Goal: Task Accomplishment & Management: Manage account settings

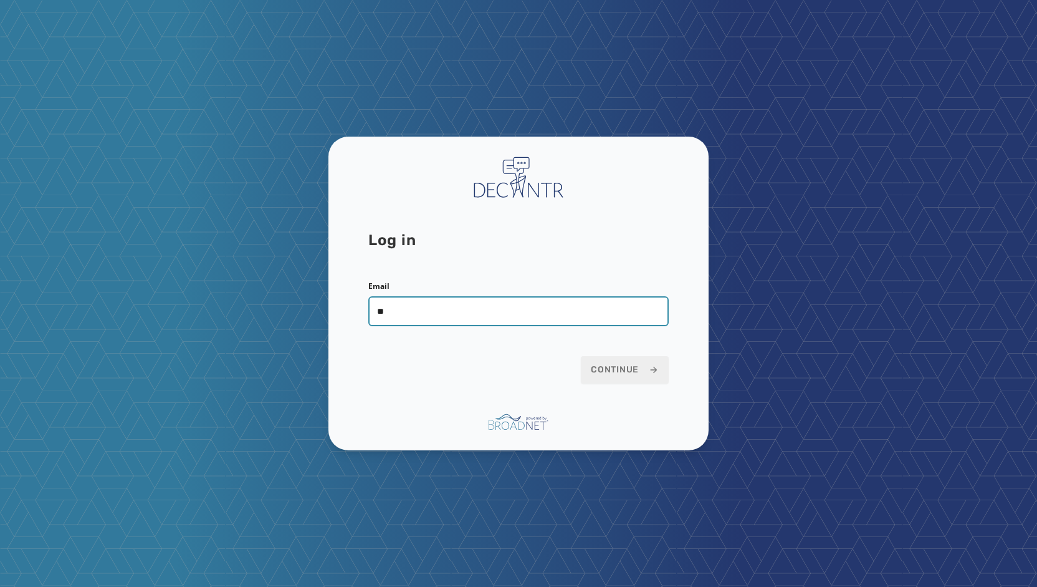
type input "**********"
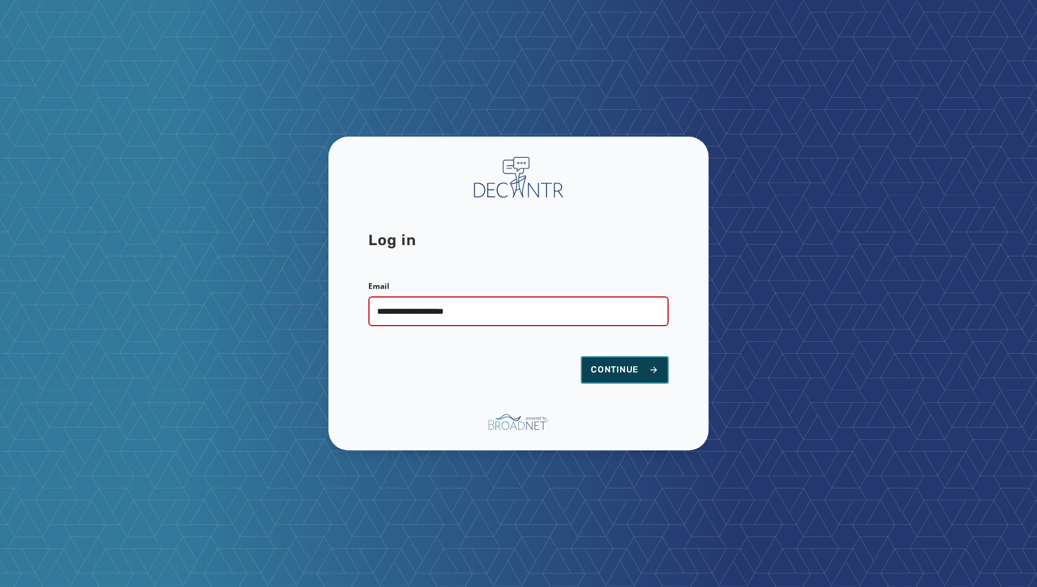
click at [612, 363] on span "Continue" at bounding box center [625, 369] width 68 height 12
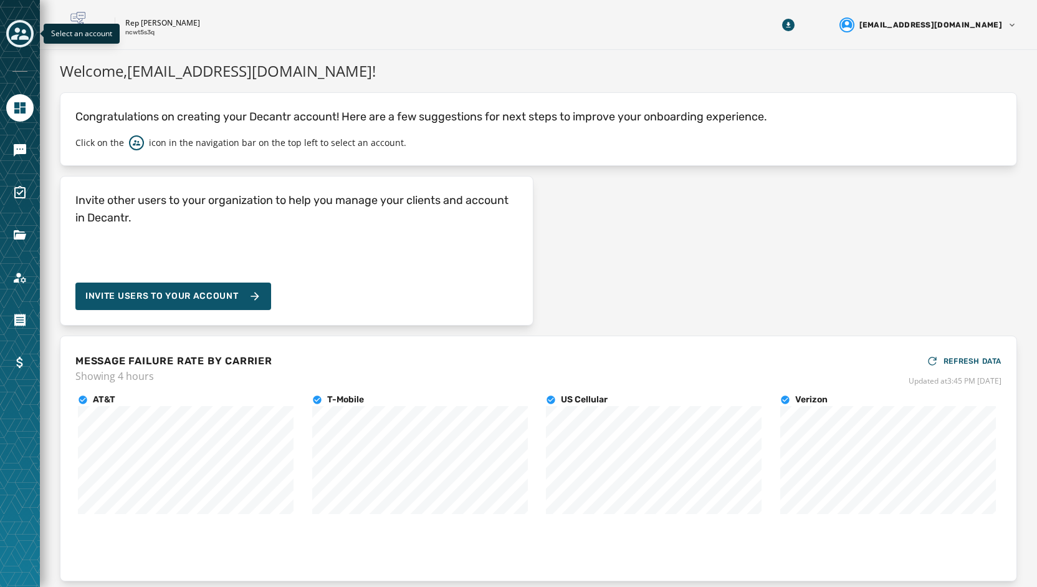
click at [18, 24] on div "Toggle account select drawer" at bounding box center [20, 33] width 22 height 22
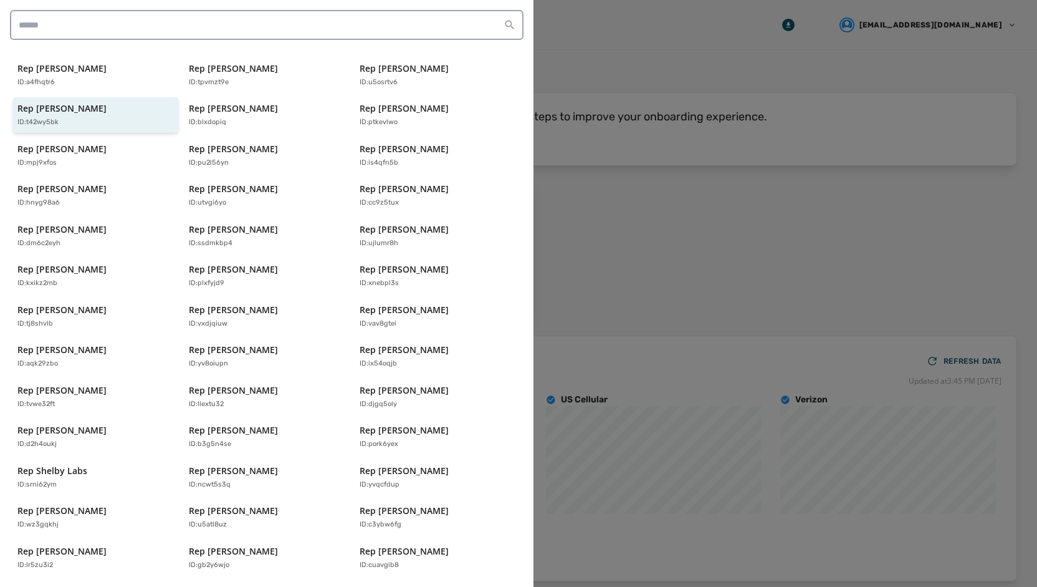
scroll to position [247, 0]
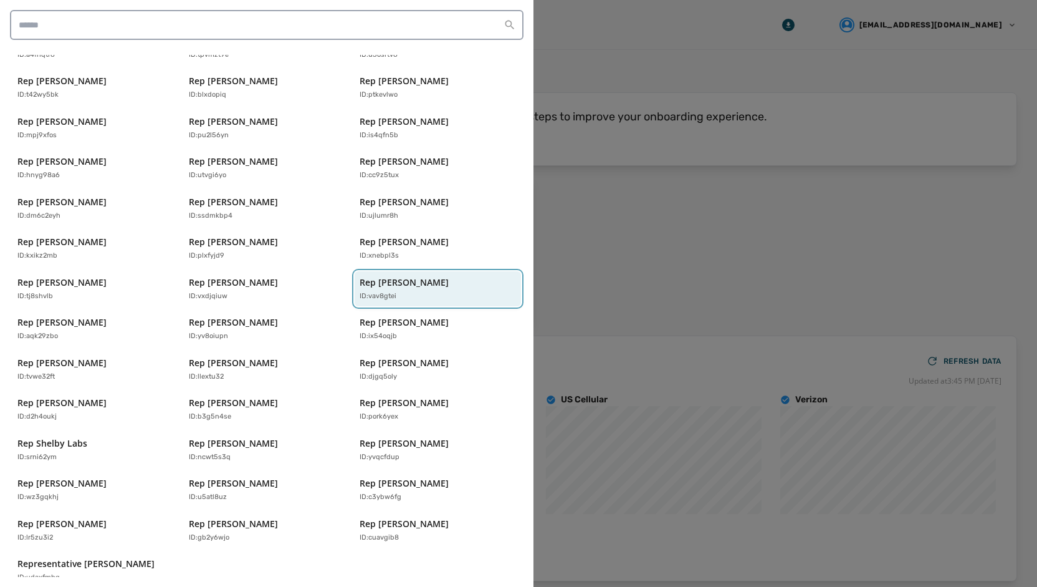
click at [363, 276] on p "Rep [PERSON_NAME]" at bounding box center [404, 282] width 89 height 12
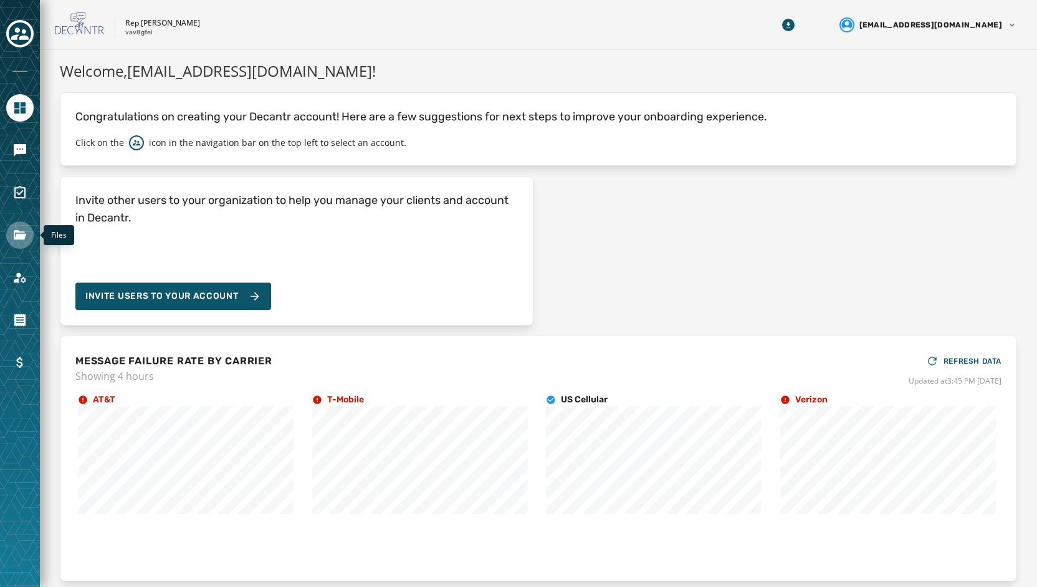
click at [24, 234] on icon "Navigate to Files" at bounding box center [20, 234] width 12 height 9
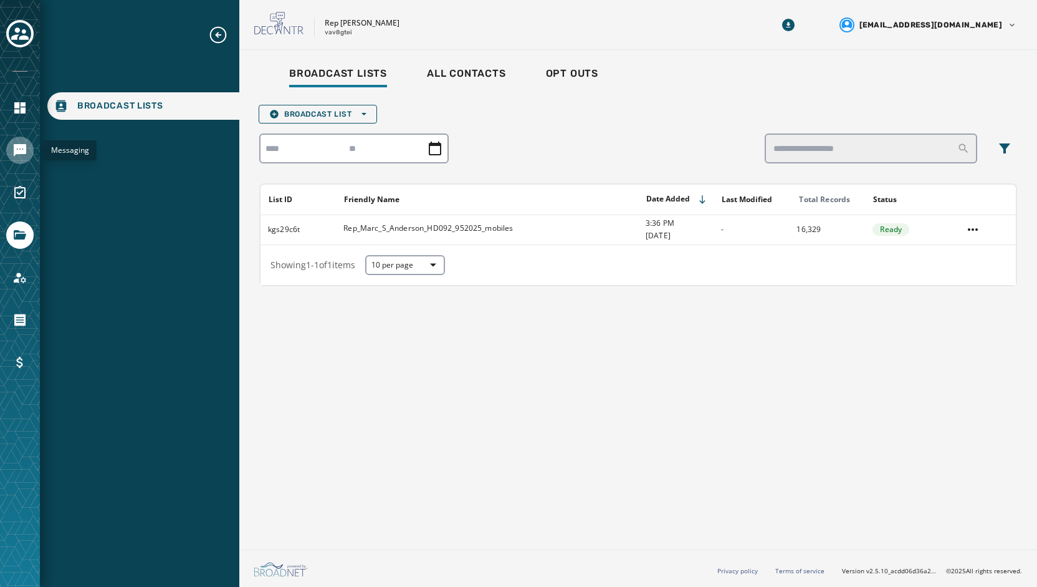
click at [20, 143] on icon "Navigate to Messaging" at bounding box center [19, 150] width 15 height 15
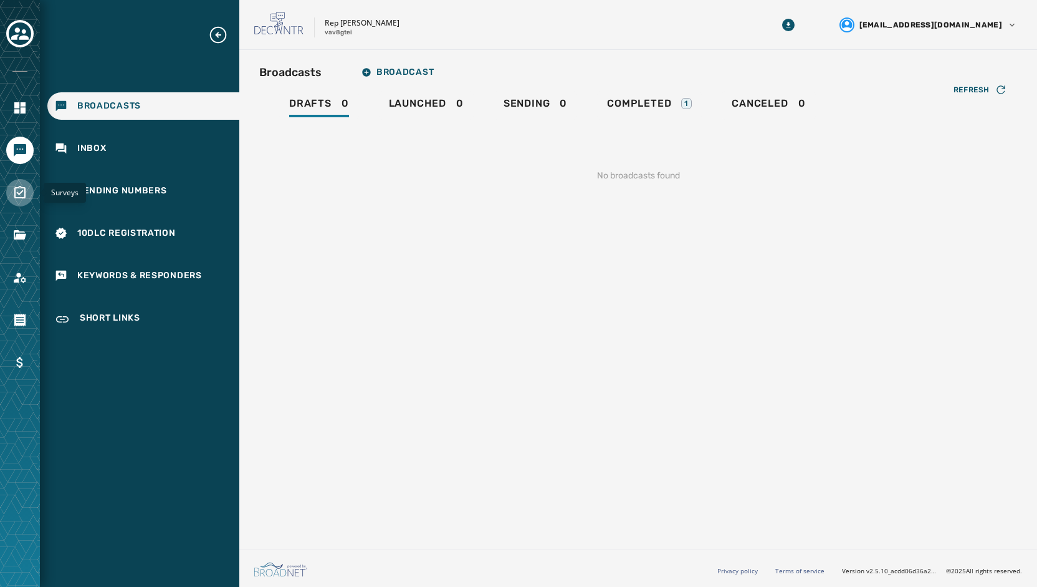
click at [18, 181] on link "Navigate to Surveys" at bounding box center [19, 192] width 27 height 27
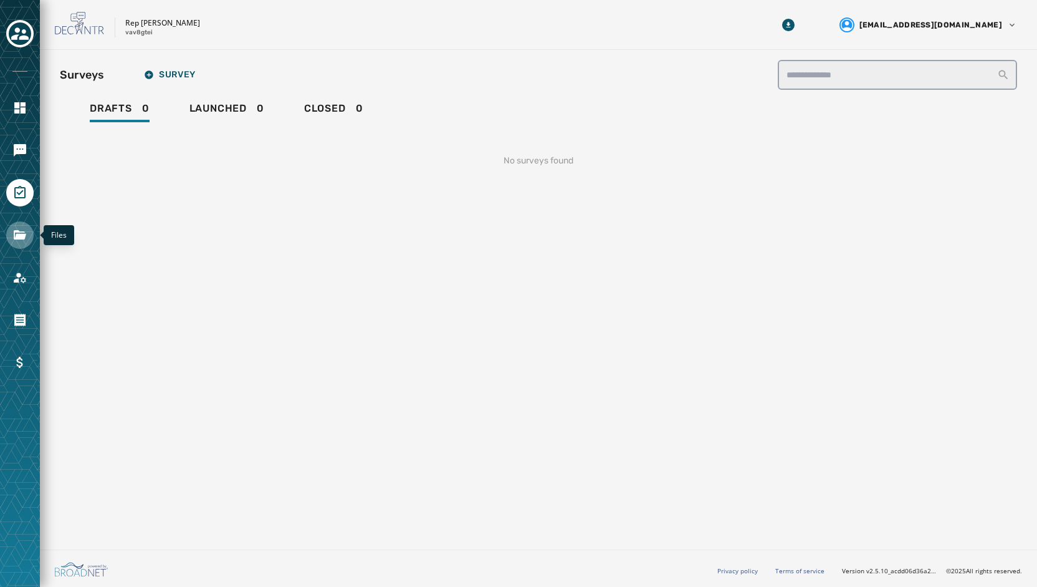
click at [17, 237] on icon "Navigate to Files" at bounding box center [20, 234] width 12 height 9
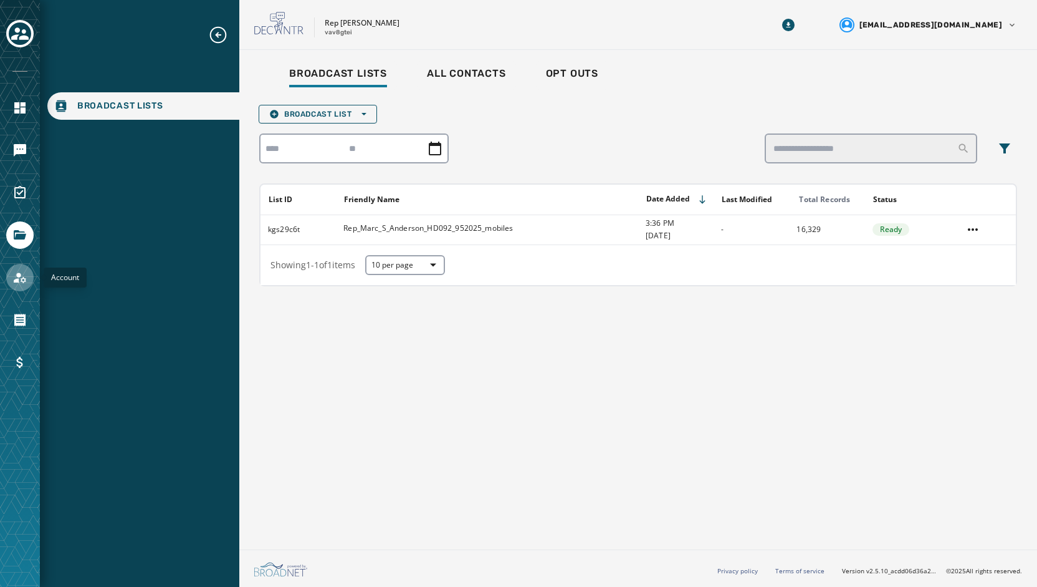
click at [20, 274] on icon "Navigate to Account" at bounding box center [20, 277] width 12 height 11
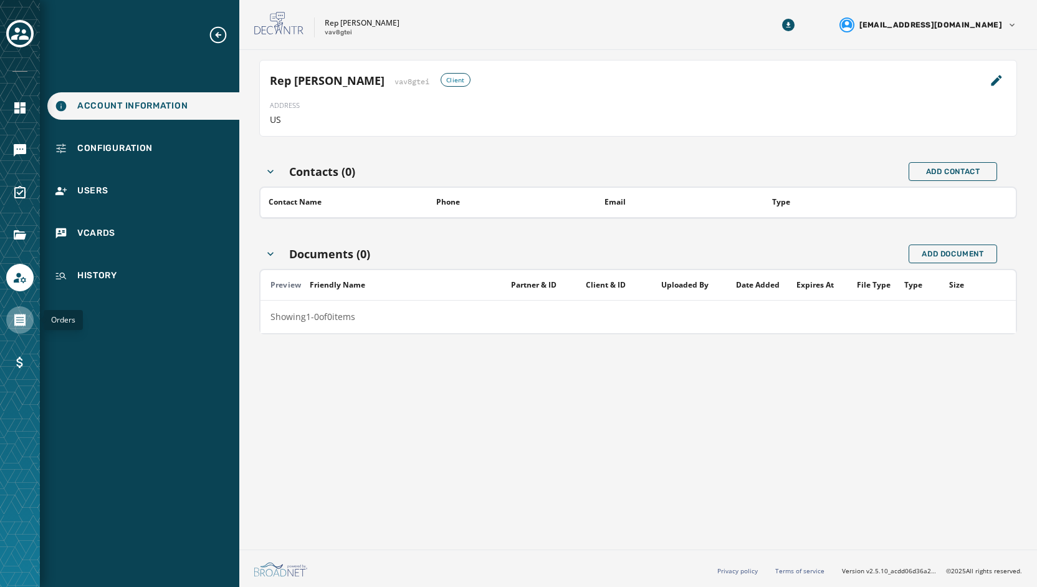
click at [20, 316] on icon "Navigate to Orders" at bounding box center [19, 320] width 11 height 12
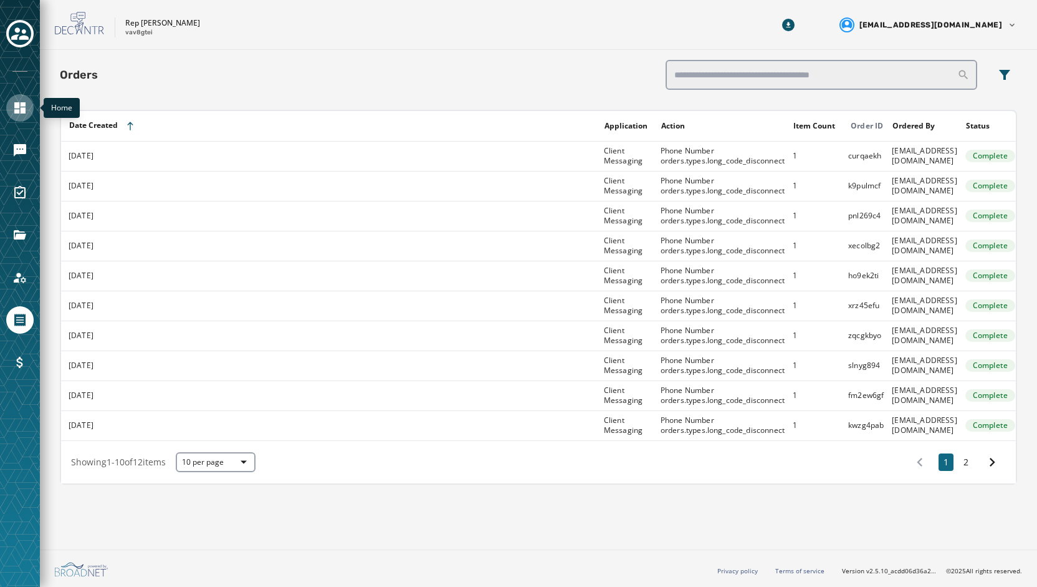
click at [21, 104] on icon "Navigate to Home" at bounding box center [19, 107] width 11 height 11
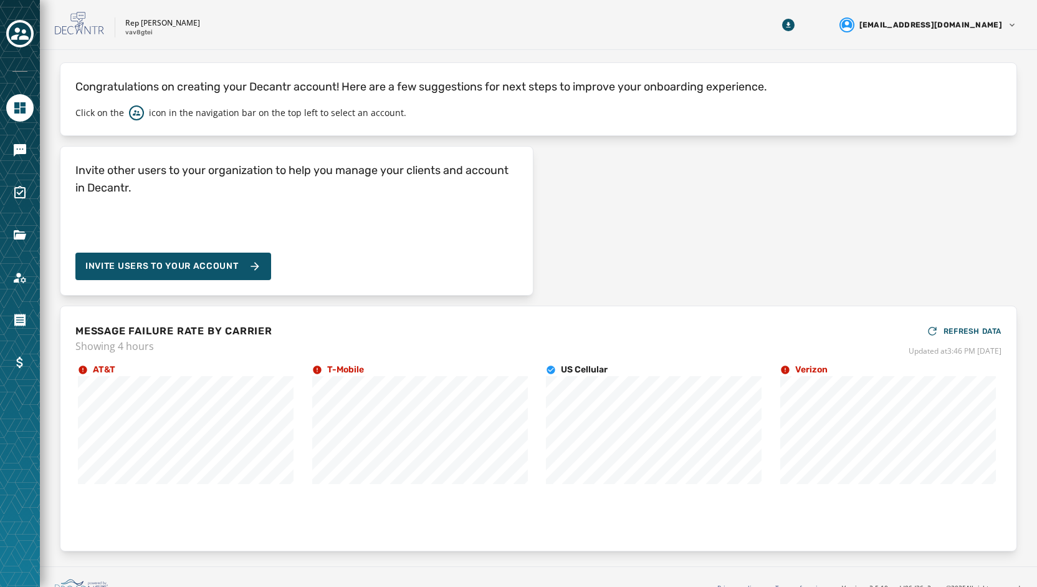
scroll to position [46, 0]
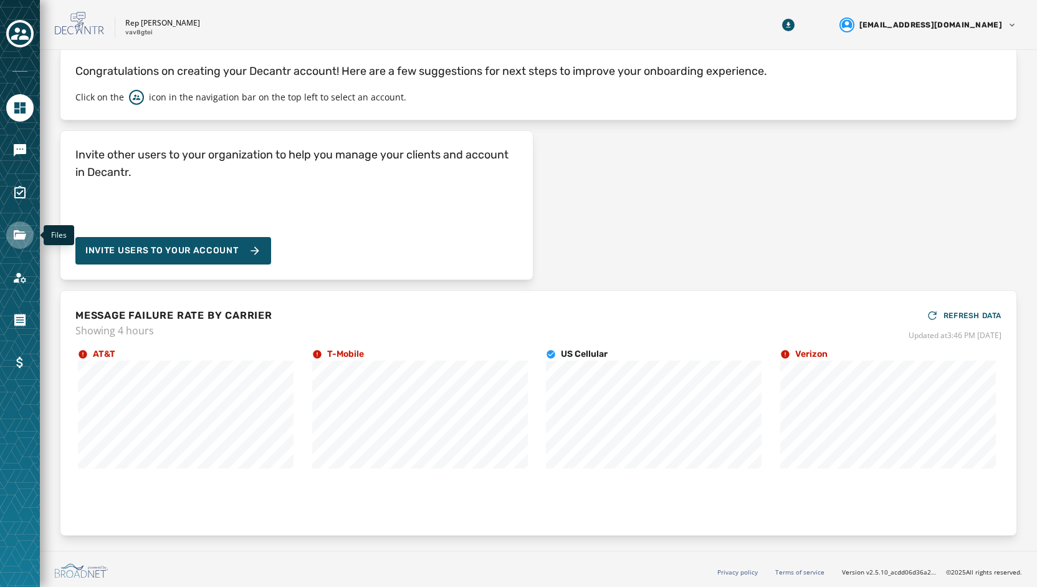
click at [14, 239] on icon "Navigate to Files" at bounding box center [19, 235] width 15 height 15
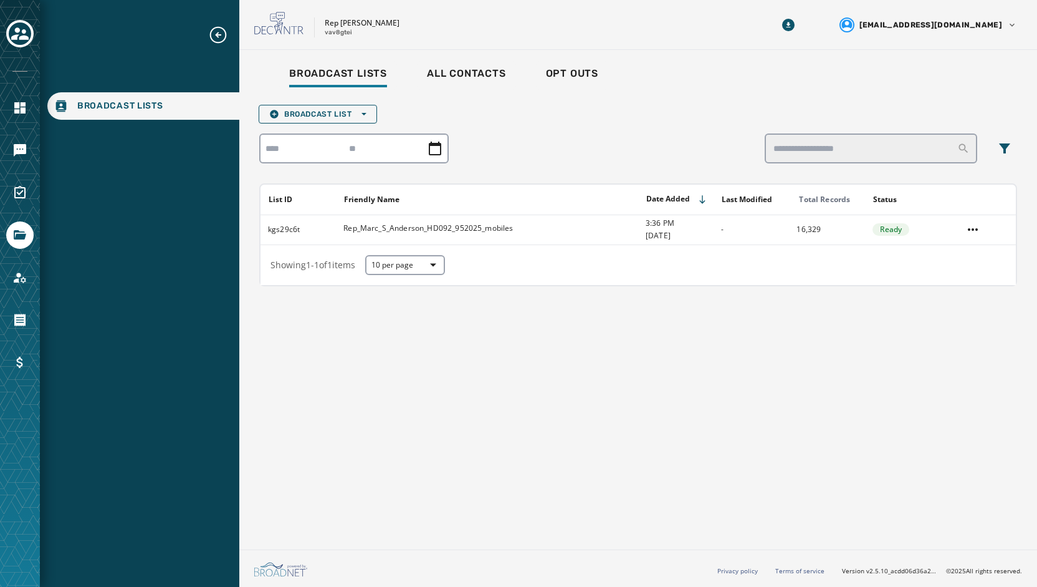
click at [214, 34] on icon "Expand sub nav menu" at bounding box center [218, 35] width 20 height 20
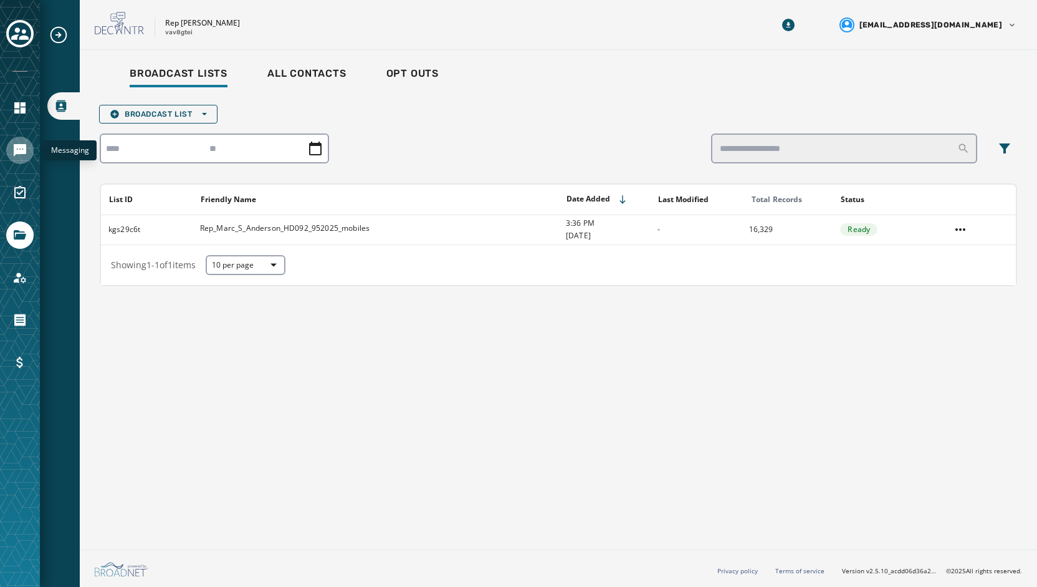
click at [25, 143] on icon "Navigate to Messaging" at bounding box center [19, 150] width 15 height 15
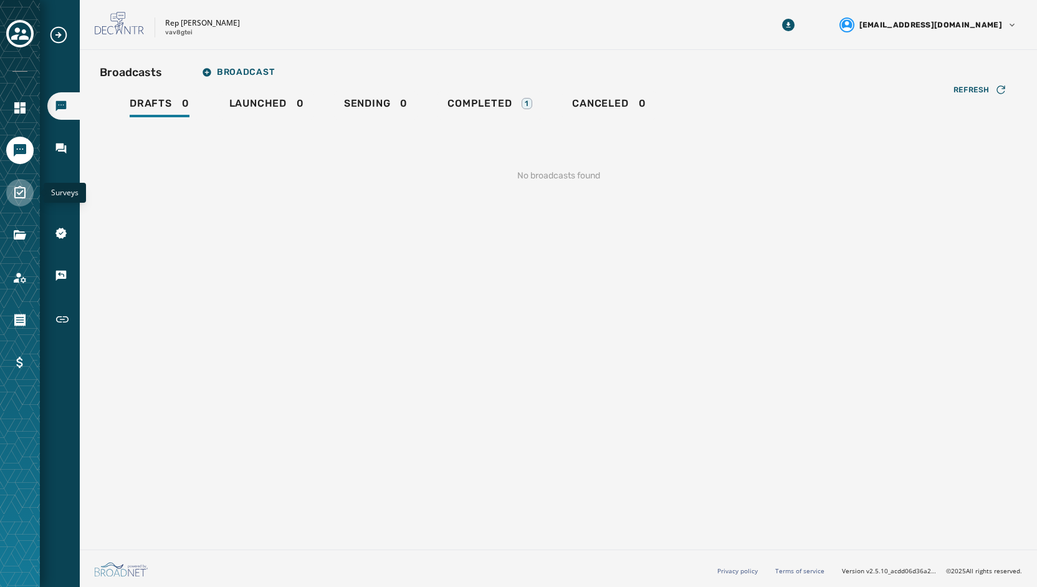
click at [16, 194] on icon "Navigate to Surveys" at bounding box center [19, 192] width 15 height 15
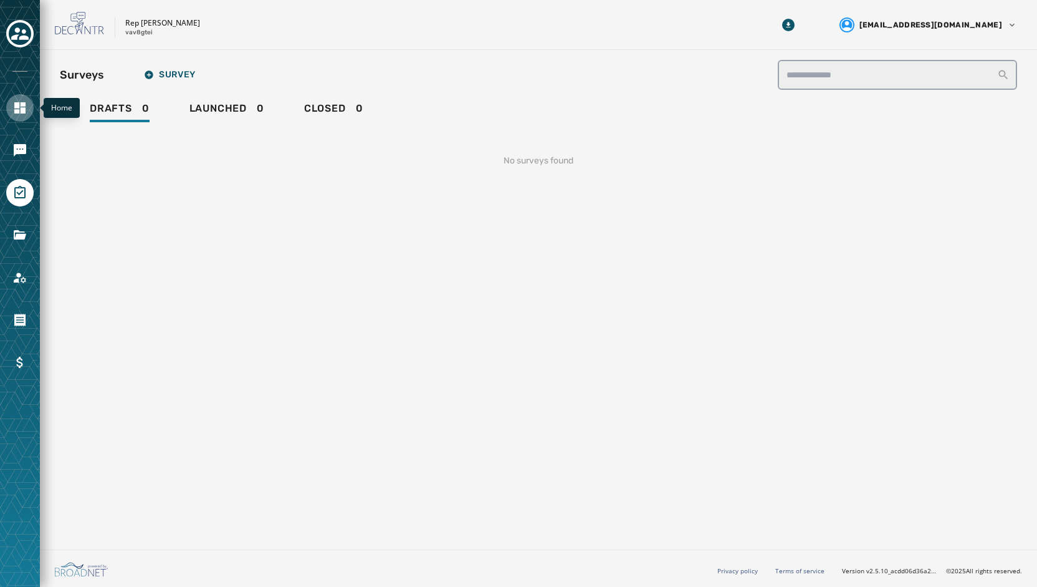
click at [19, 108] on icon "Navigate to Home" at bounding box center [19, 107] width 15 height 15
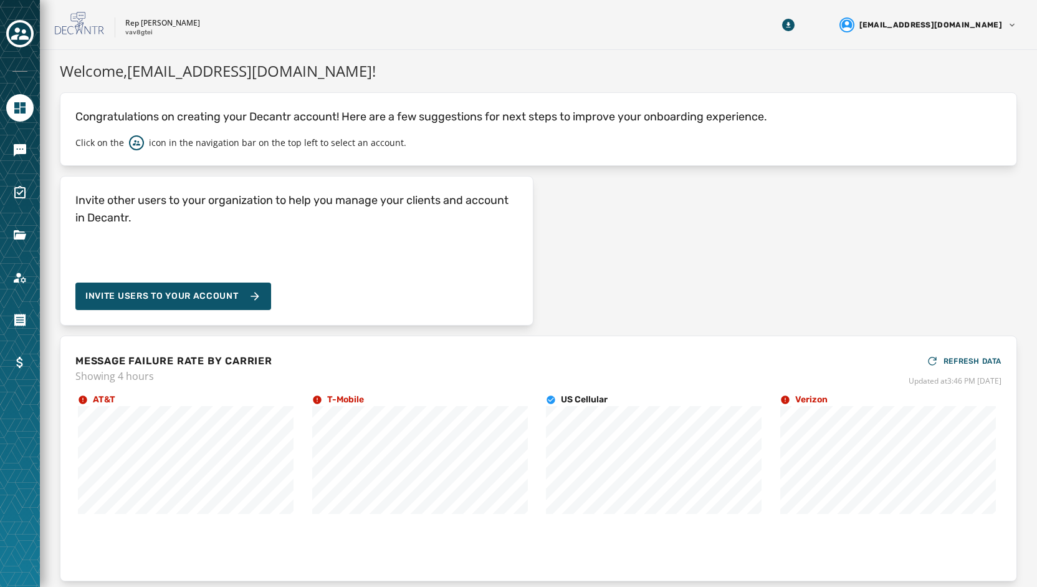
scroll to position [46, 0]
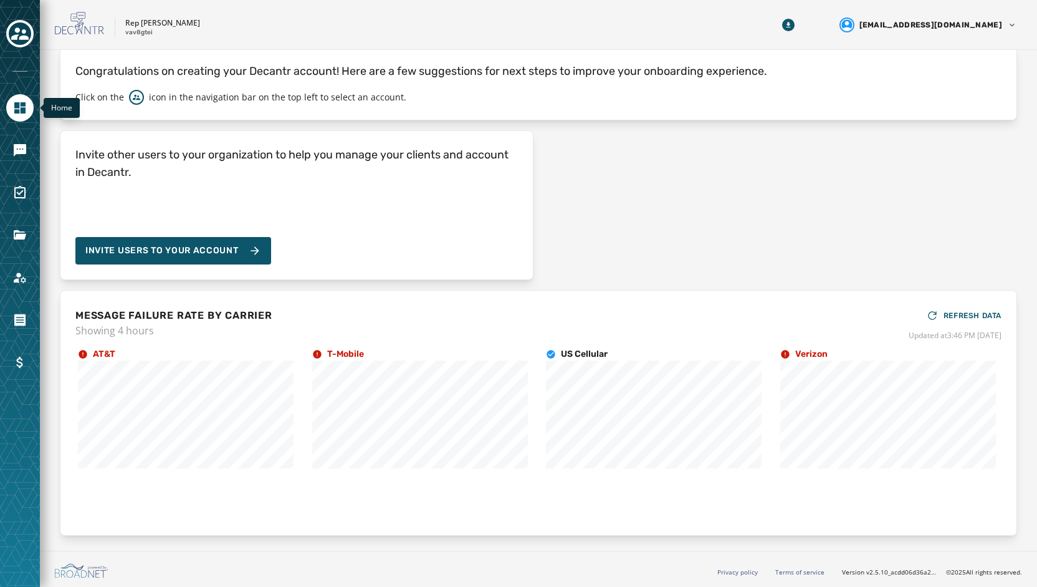
click at [22, 110] on icon "Navigate to Home" at bounding box center [19, 107] width 11 height 11
click at [20, 150] on icon "Navigate to Messaging" at bounding box center [20, 150] width 12 height 12
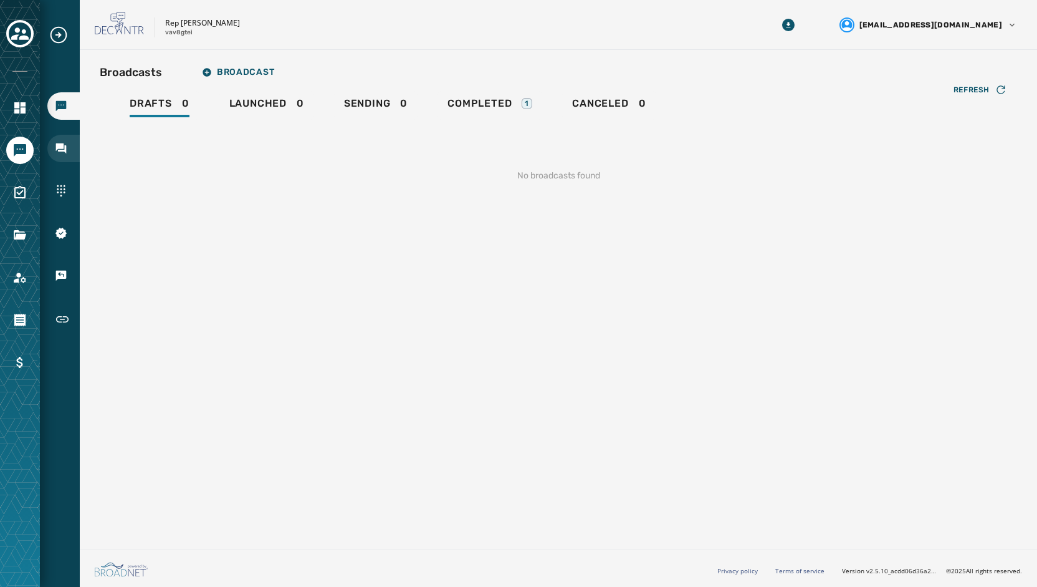
click at [57, 152] on icon "Navigate to Inbox" at bounding box center [61, 148] width 12 height 12
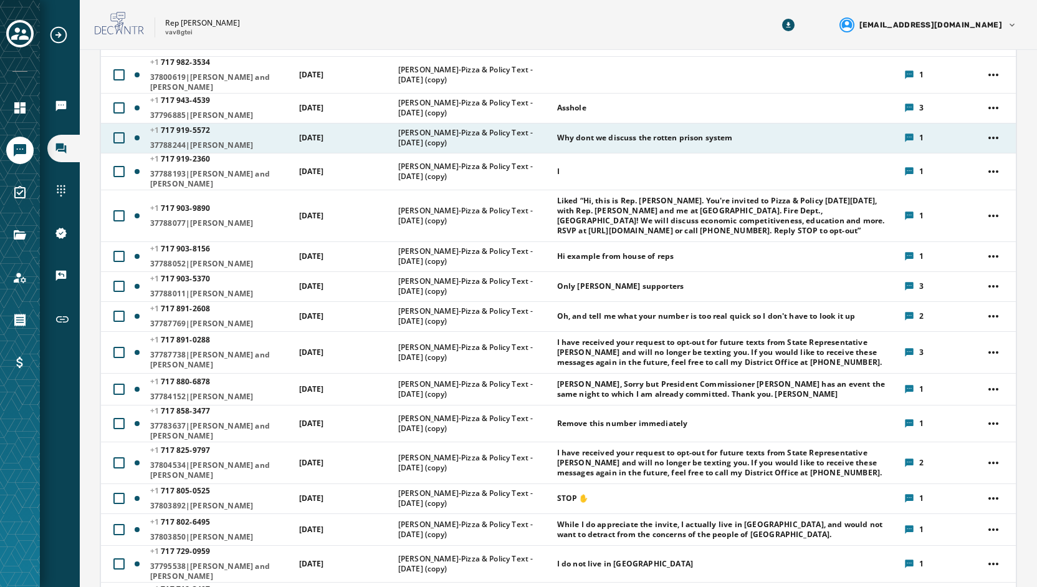
scroll to position [192, 0]
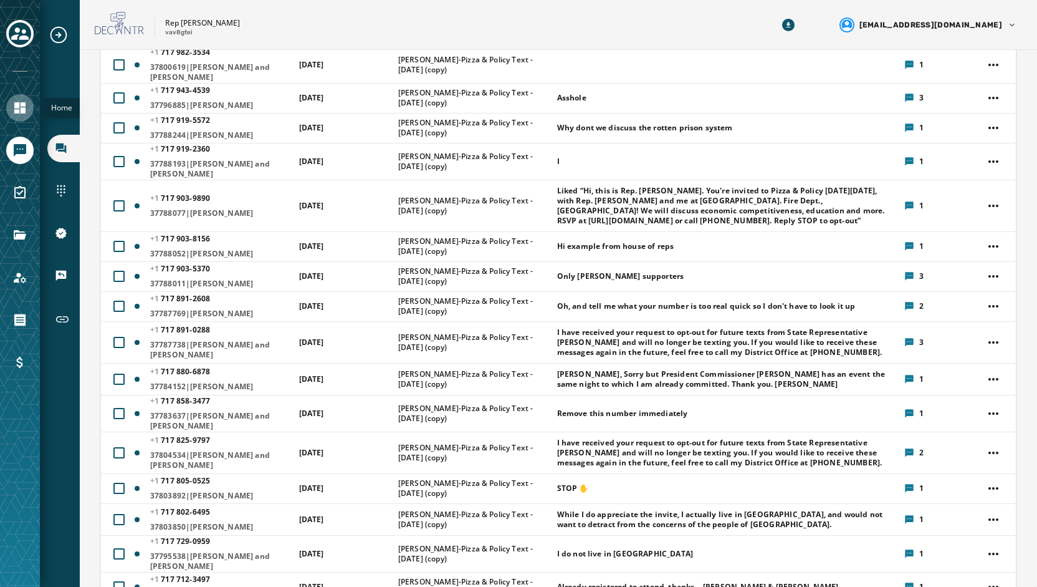
click at [27, 108] on link "Navigate to Home" at bounding box center [19, 107] width 27 height 27
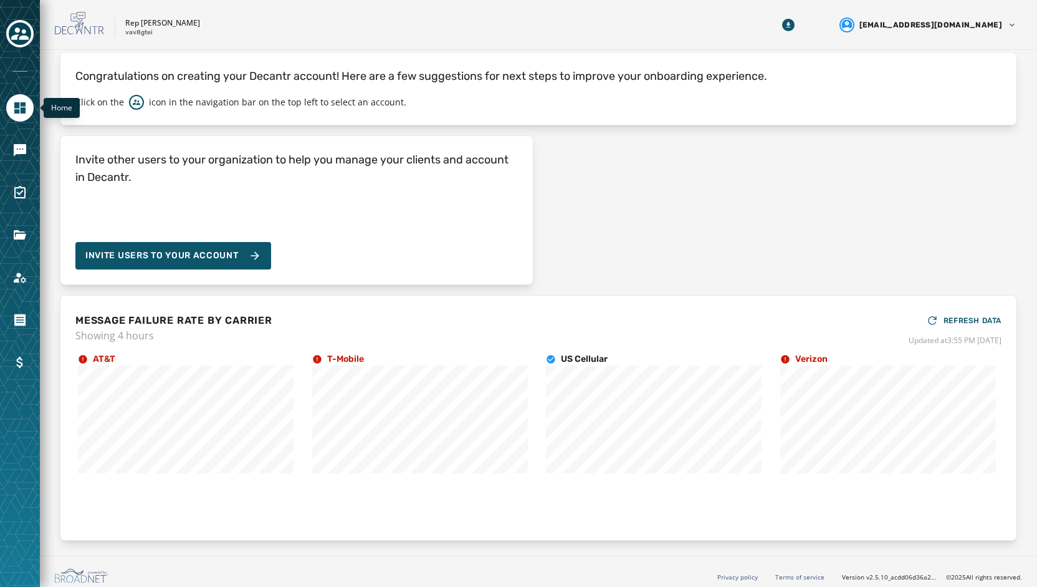
scroll to position [46, 0]
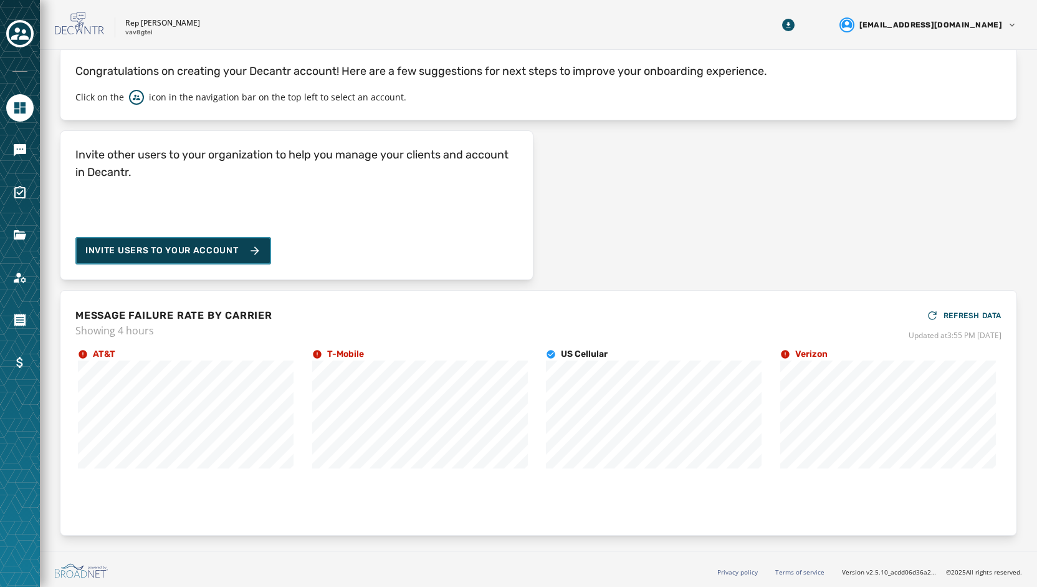
click at [144, 251] on span "Invite Users to your account" at bounding box center [161, 250] width 153 height 12
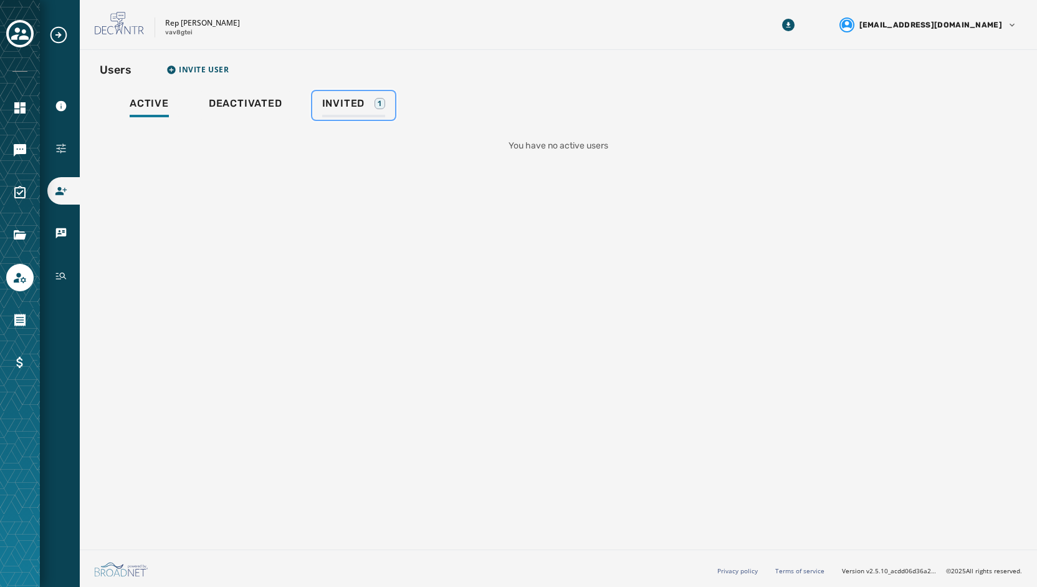
click at [338, 105] on span "Invited" at bounding box center [343, 103] width 43 height 12
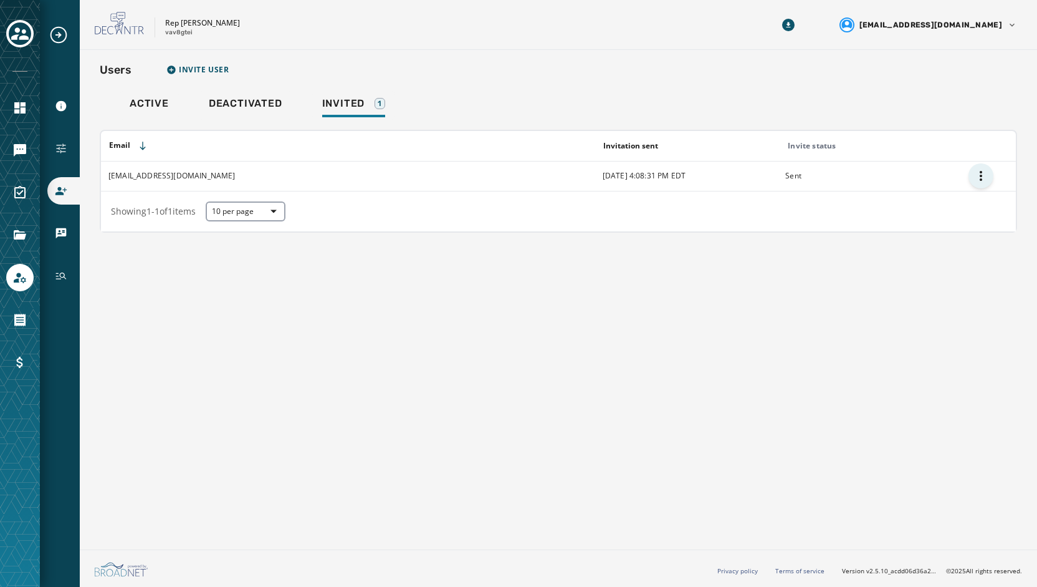
click at [982, 179] on html "Account Information Configuration Users vCards History Skip To Main Content Rep…" at bounding box center [518, 293] width 1037 height 587
click at [978, 205] on div "Resend Invitation" at bounding box center [980, 203] width 81 height 20
